Goal: Task Accomplishment & Management: Use online tool/utility

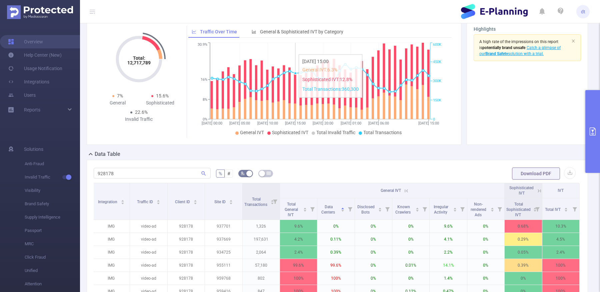
scroll to position [29, 0]
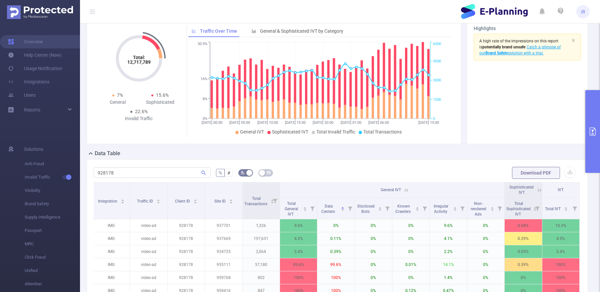
click at [596, 152] on button "primary" at bounding box center [592, 131] width 15 height 83
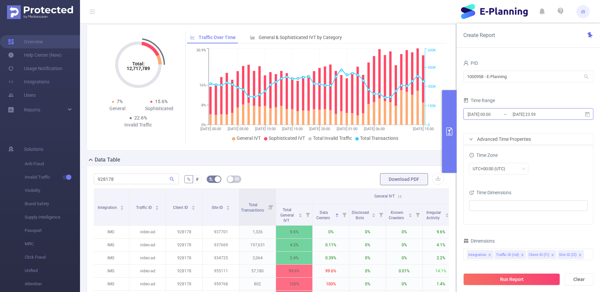
click at [533, 112] on input "[DATE] 23:59" at bounding box center [539, 114] width 54 height 9
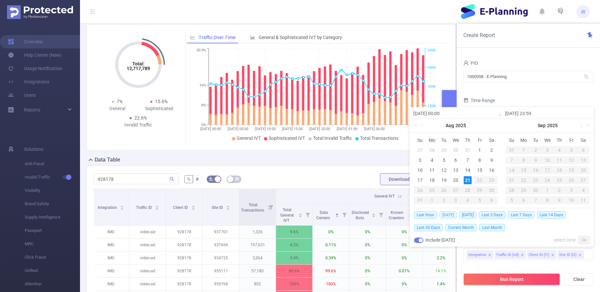
click at [444, 212] on span "[DATE]" at bounding box center [448, 214] width 17 height 7
type input "[DATE] 00:00"
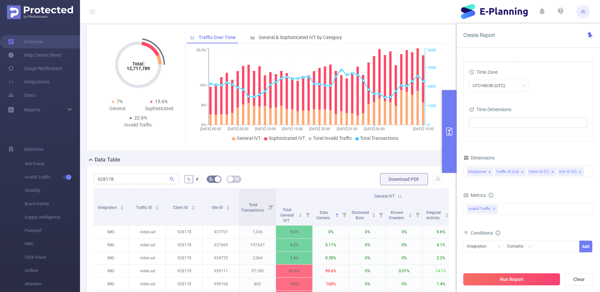
click at [519, 280] on button "Run Report" at bounding box center [511, 279] width 97 height 12
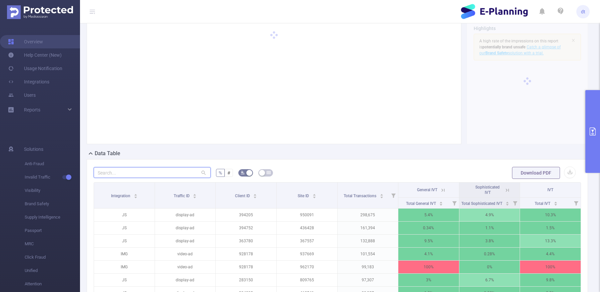
click at [174, 170] on input "text" at bounding box center [152, 172] width 117 height 11
paste input "799225"
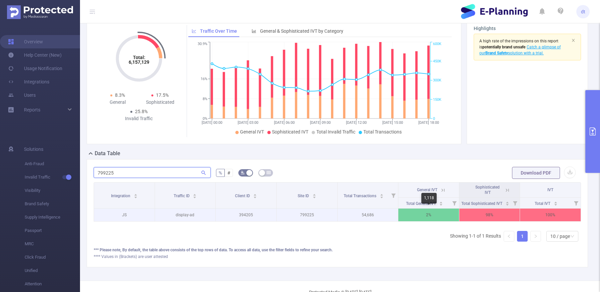
scroll to position [0, 1]
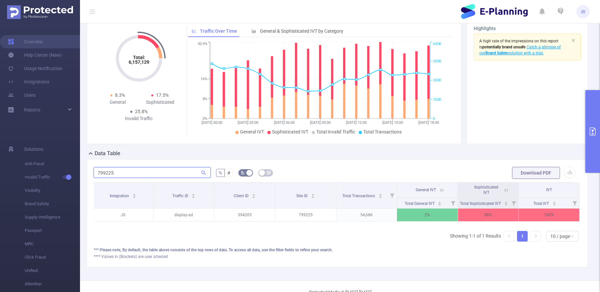
type input "799225"
click at [508, 190] on icon at bounding box center [506, 190] width 6 height 6
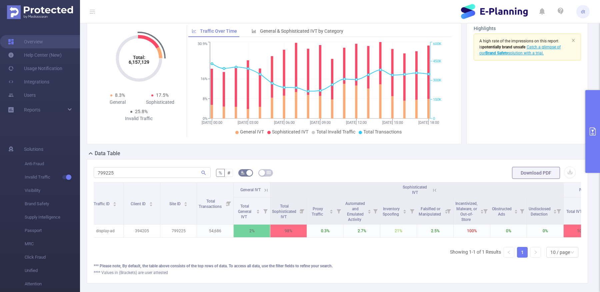
scroll to position [0, 64]
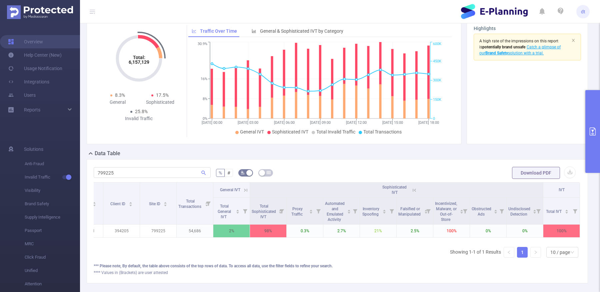
click at [231, 187] on span "General IVT" at bounding box center [230, 189] width 20 height 5
click at [235, 189] on span "General IVT" at bounding box center [230, 189] width 20 height 5
click at [244, 191] on icon at bounding box center [246, 190] width 6 height 6
